Goal: Task Accomplishment & Management: Manage account settings

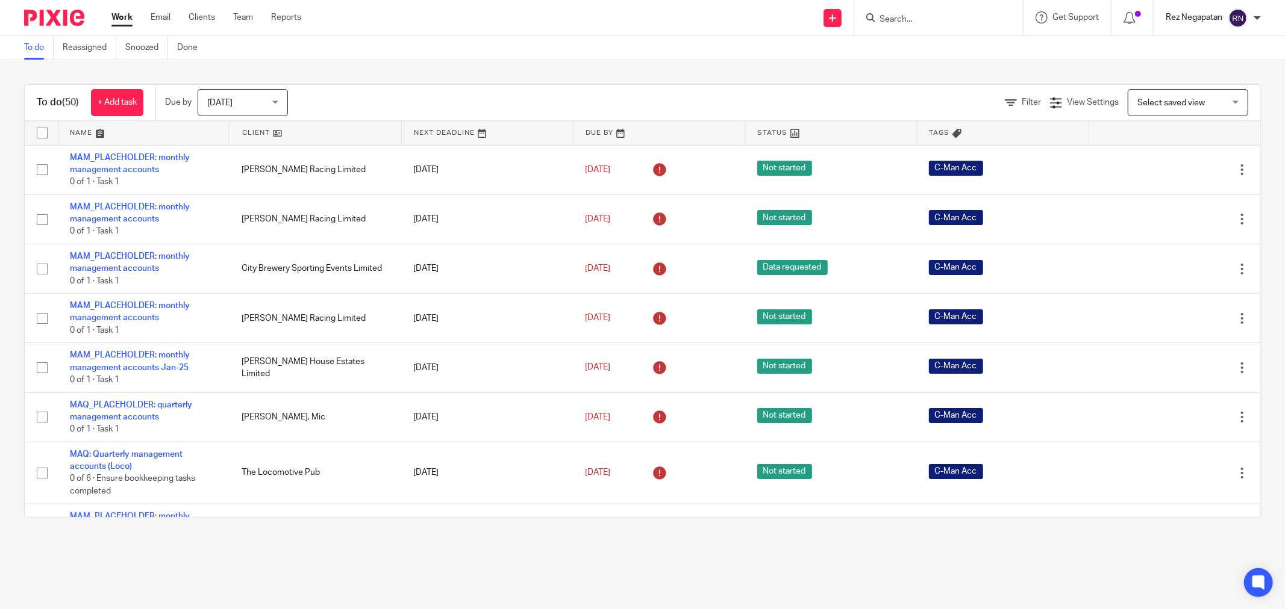
click at [1209, 19] on p "Rez Negapatan" at bounding box center [1193, 17] width 57 height 12
click at [917, 43] on div "To do Reassigned Snoozed Done" at bounding box center [642, 48] width 1285 height 24
click at [263, 101] on span "Today" at bounding box center [239, 102] width 64 height 25
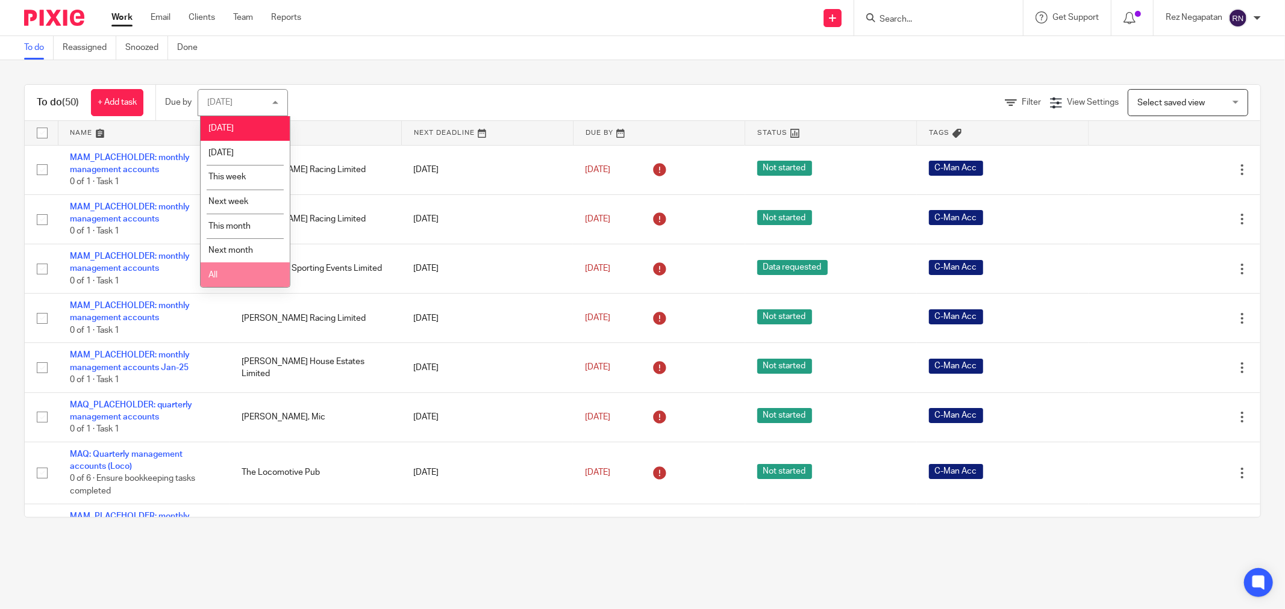
click at [235, 269] on li "All" at bounding box center [245, 275] width 89 height 25
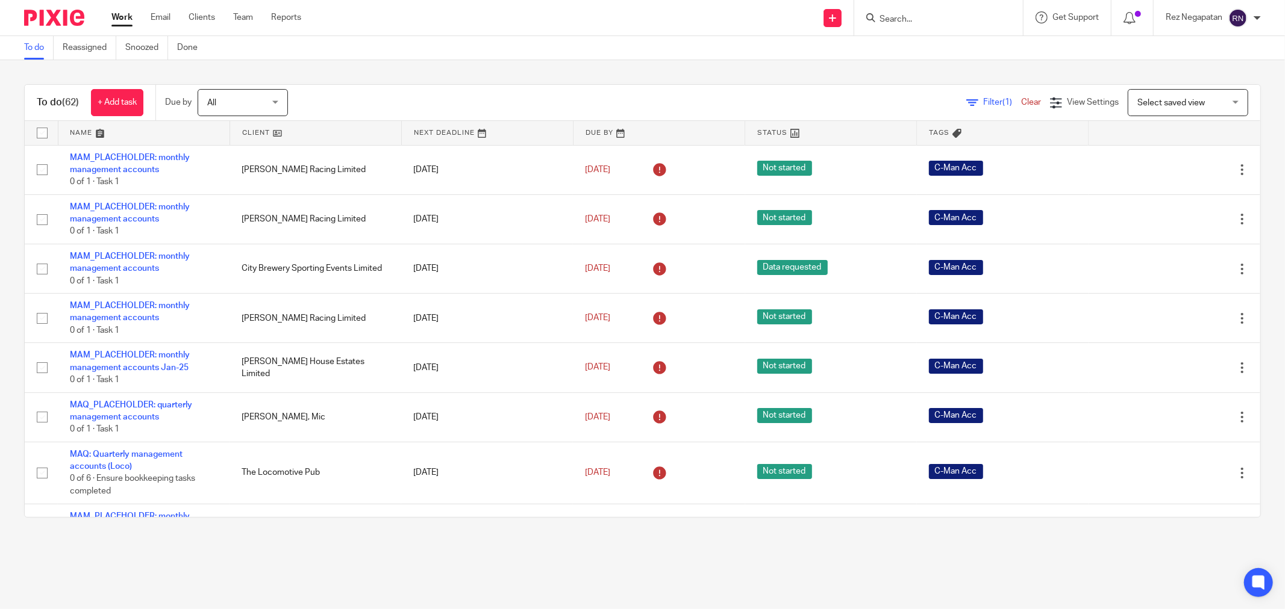
click at [505, 41] on div "To do Reassigned Snoozed Done" at bounding box center [642, 48] width 1285 height 24
click at [1178, 17] on p "Rez Negapatan" at bounding box center [1193, 17] width 57 height 12
click at [1218, 64] on span "Email integration" at bounding box center [1222, 65] width 63 height 8
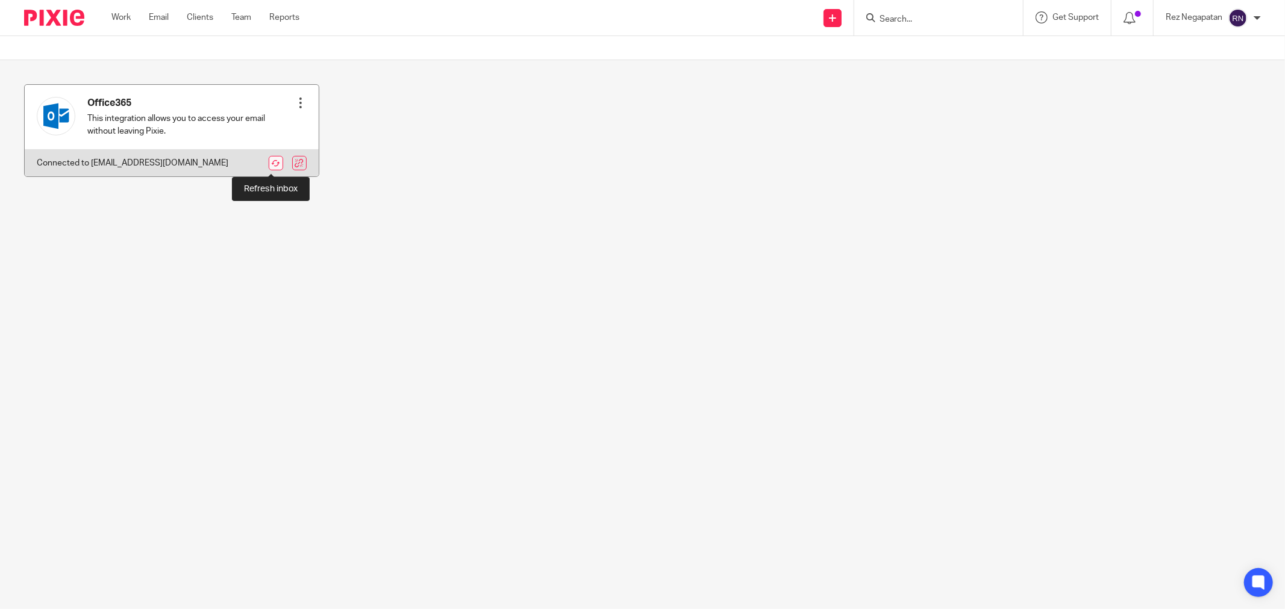
click at [272, 159] on link at bounding box center [276, 163] width 14 height 14
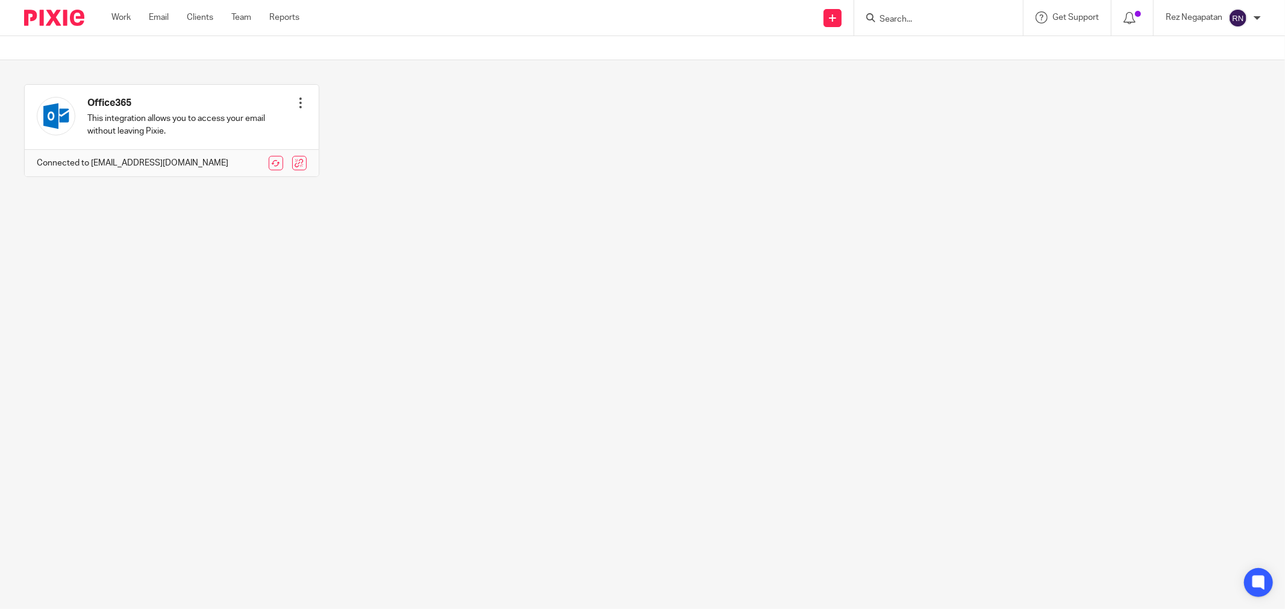
click at [473, 257] on main "Office365 This integration allows you to access your email without leaving Pixi…" at bounding box center [642, 304] width 1285 height 609
click at [166, 16] on link "Email" at bounding box center [159, 17] width 20 height 12
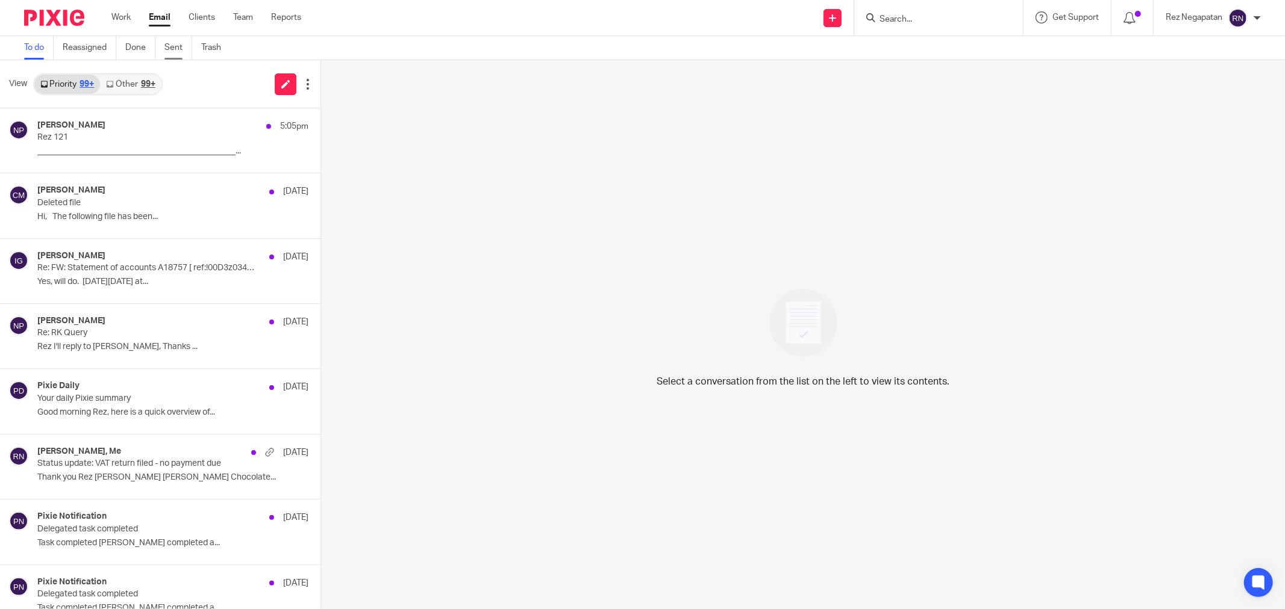
click at [176, 51] on link "Sent" at bounding box center [178, 47] width 28 height 23
